Goal: Find specific page/section: Find specific page/section

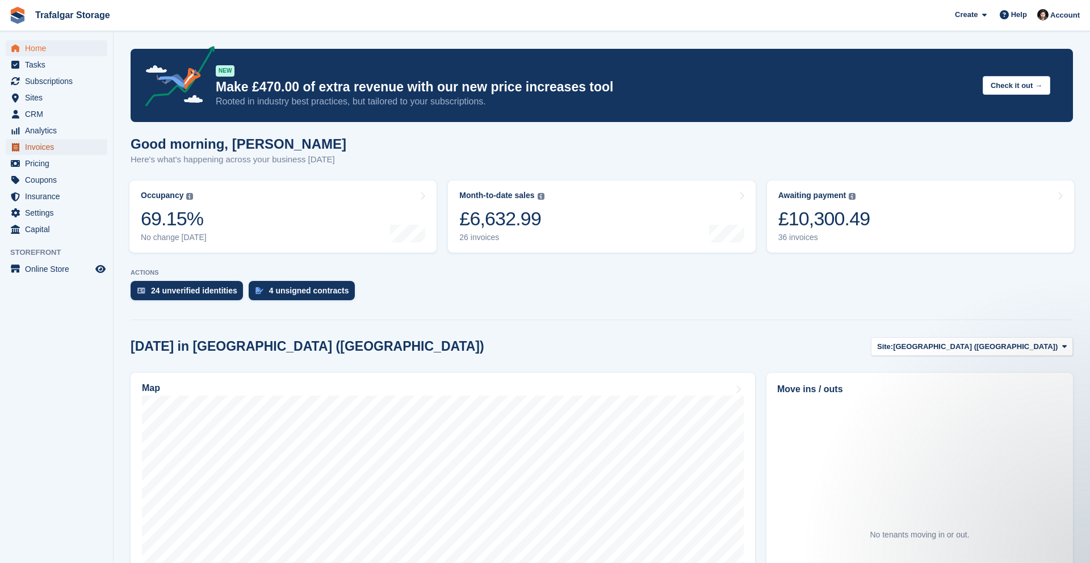
click at [40, 142] on span "Invoices" at bounding box center [59, 147] width 68 height 16
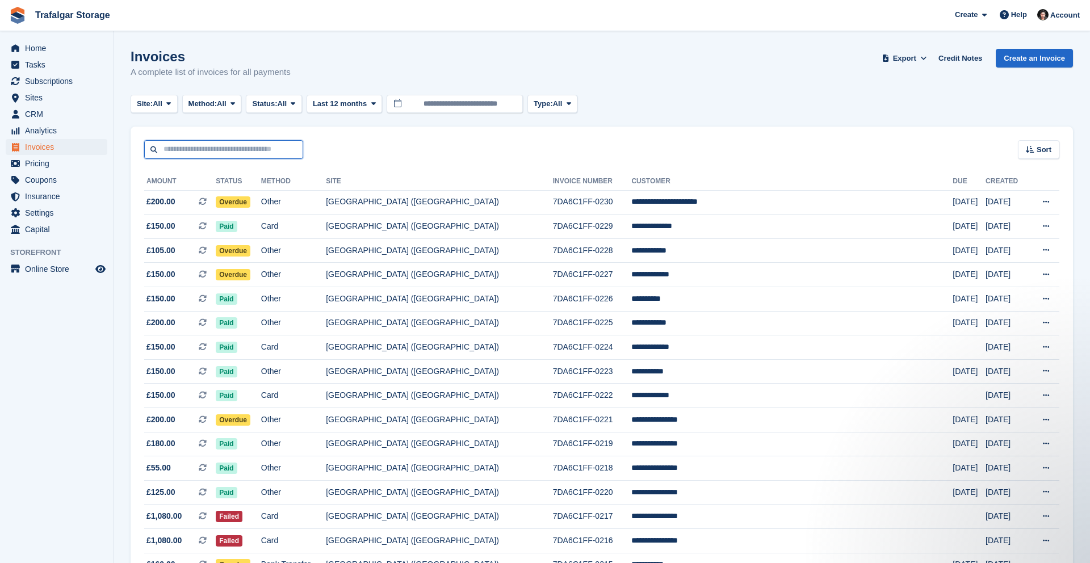
click at [230, 146] on input "text" at bounding box center [223, 149] width 159 height 19
type input "******"
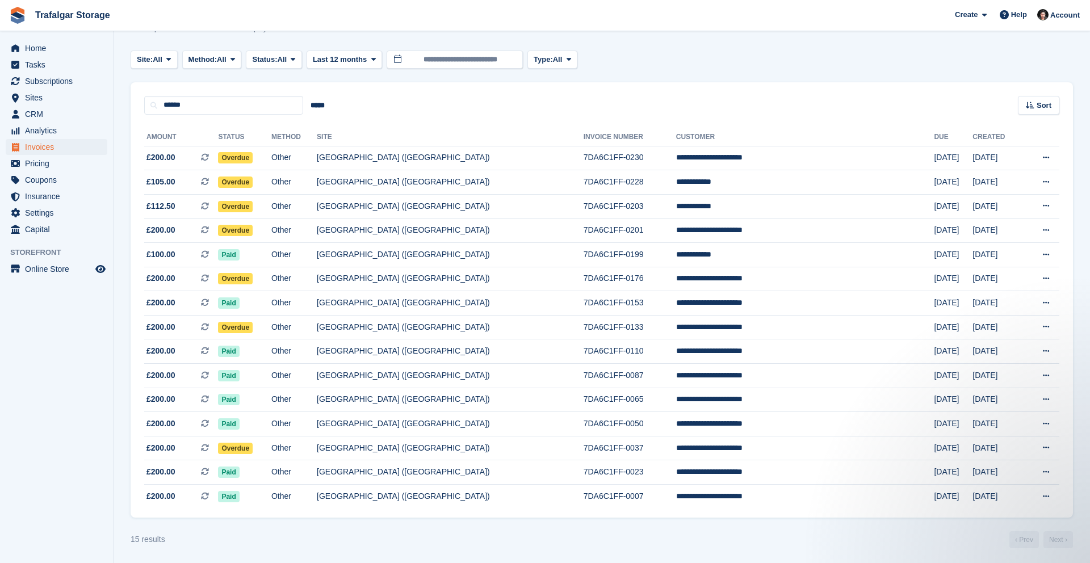
scroll to position [55, 0]
